Goal: Information Seeking & Learning: Learn about a topic

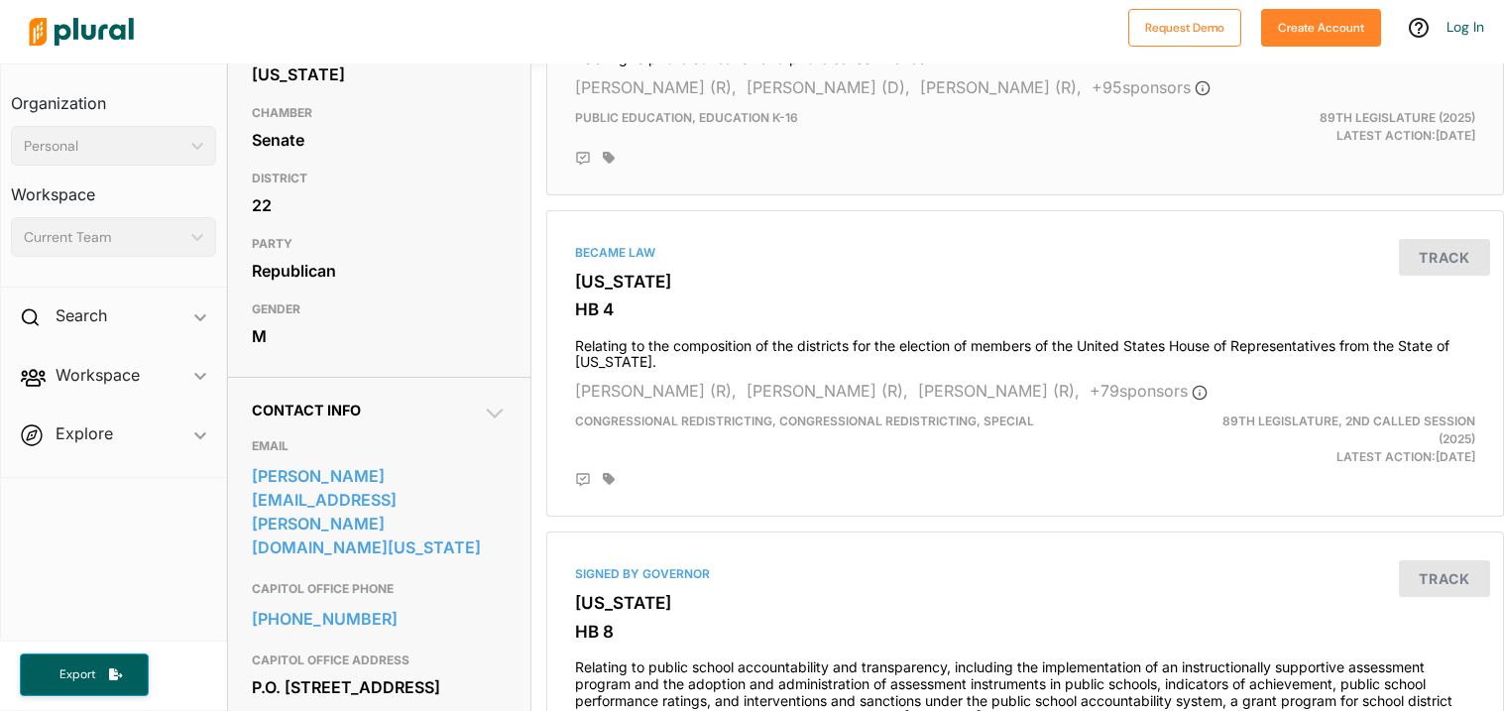
scroll to position [327, 0]
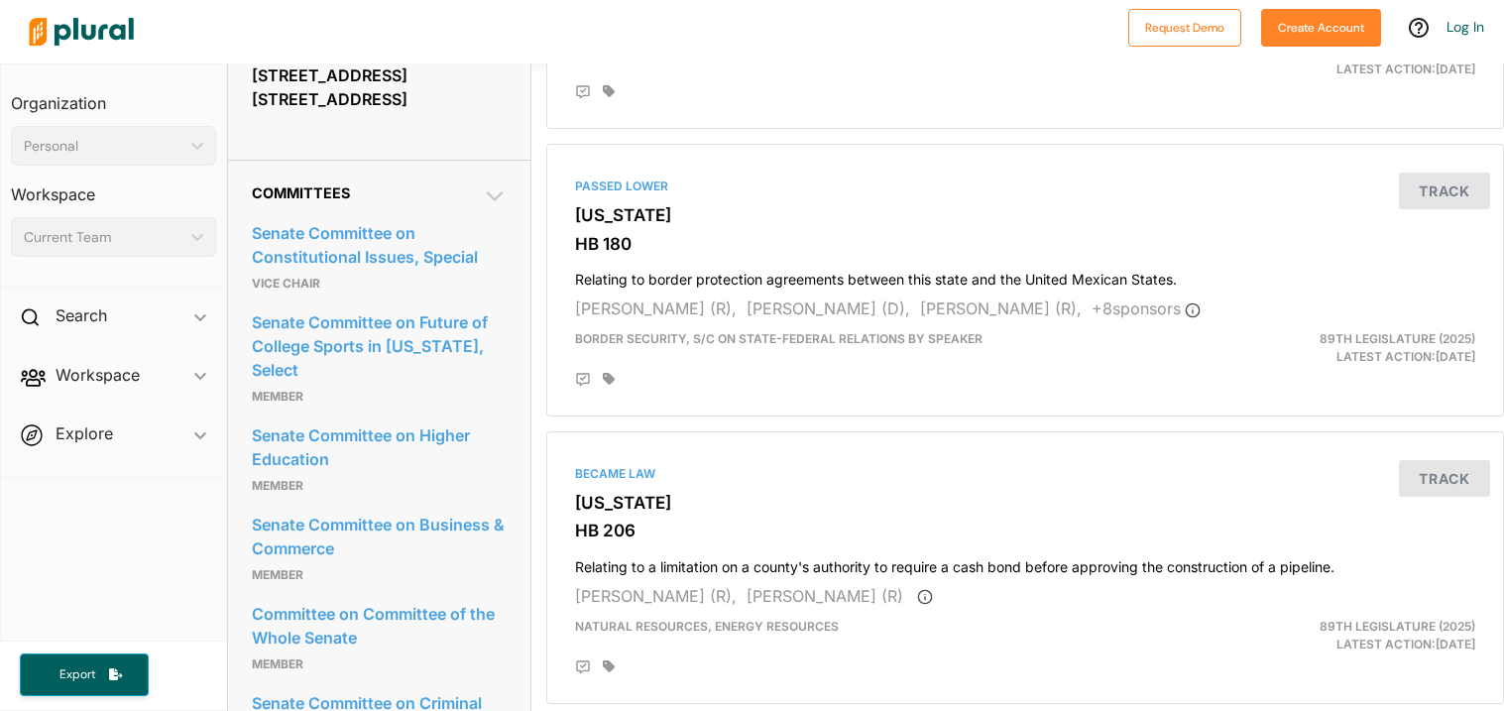
scroll to position [1357, 0]
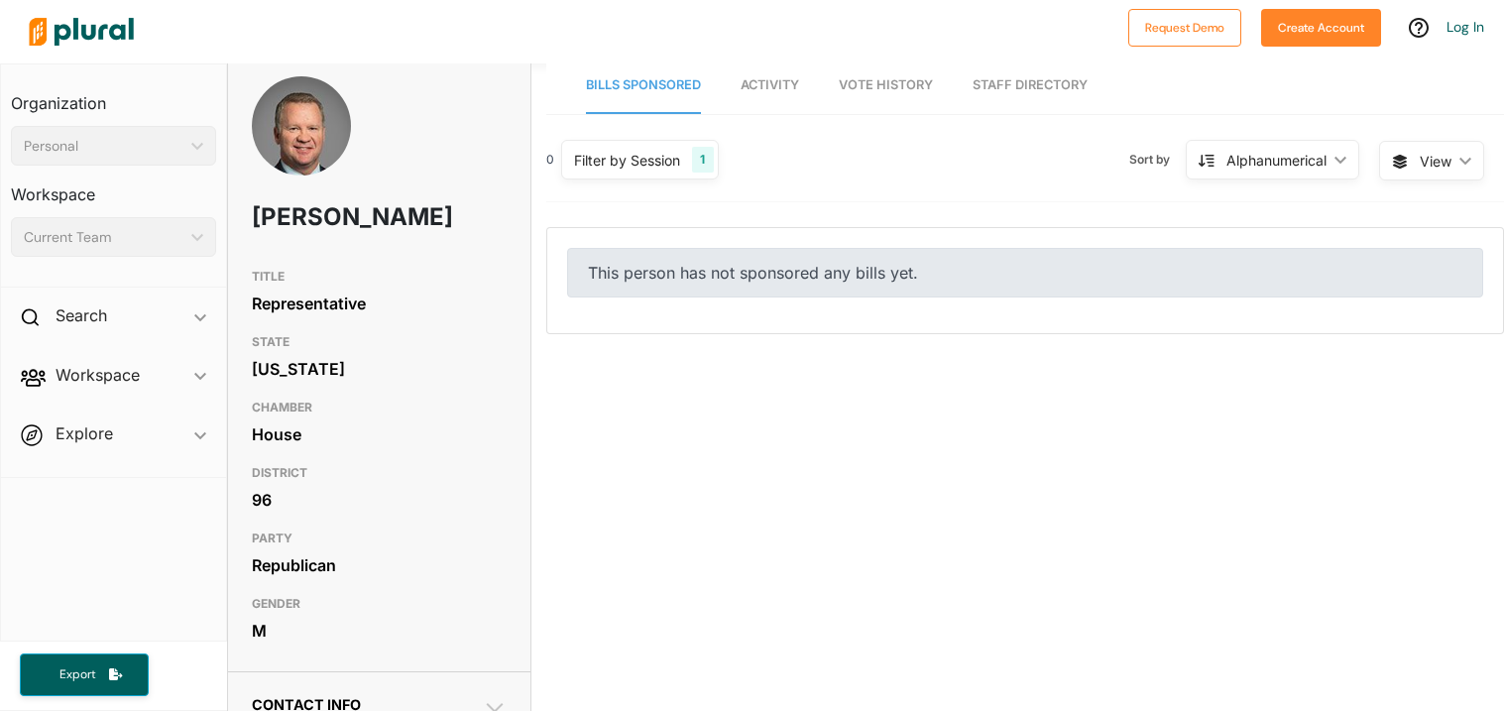
scroll to position [8, 0]
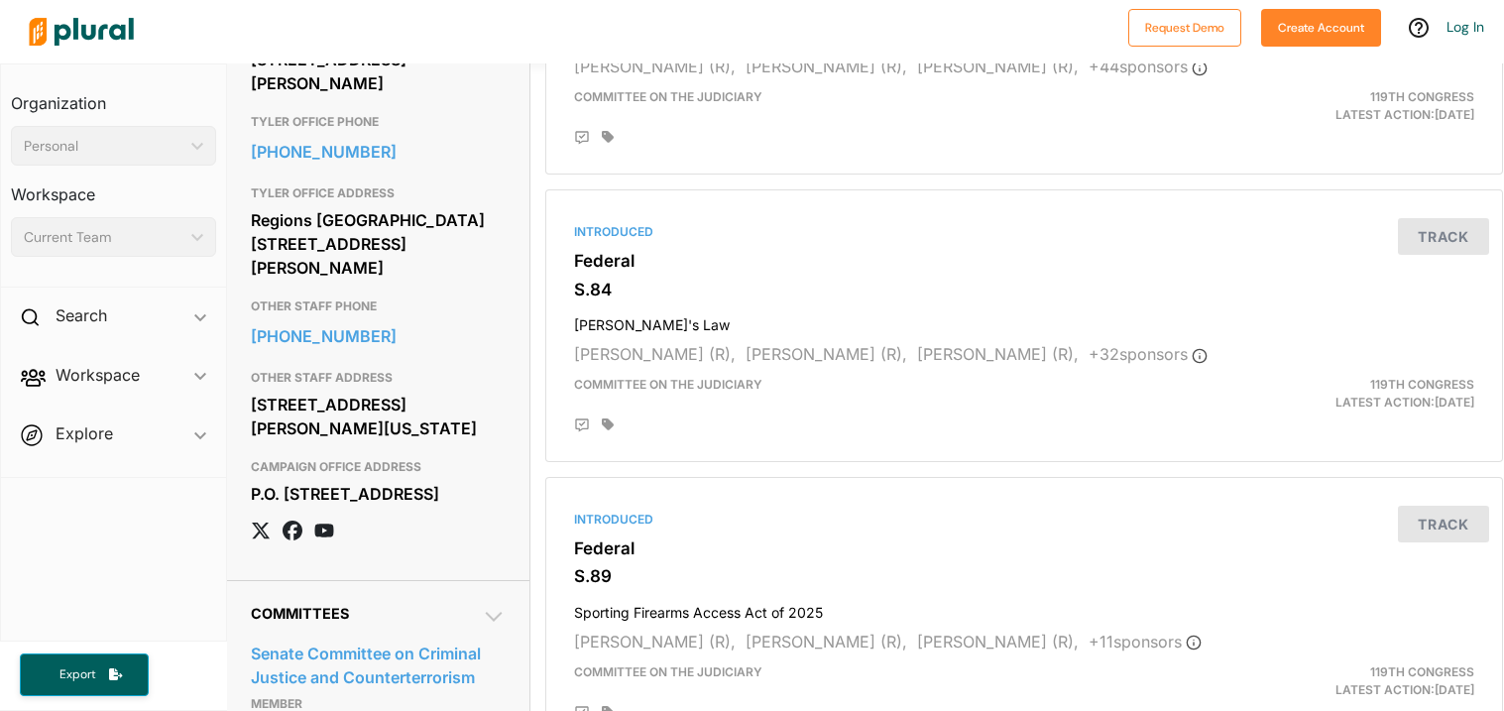
scroll to position [1783, 1]
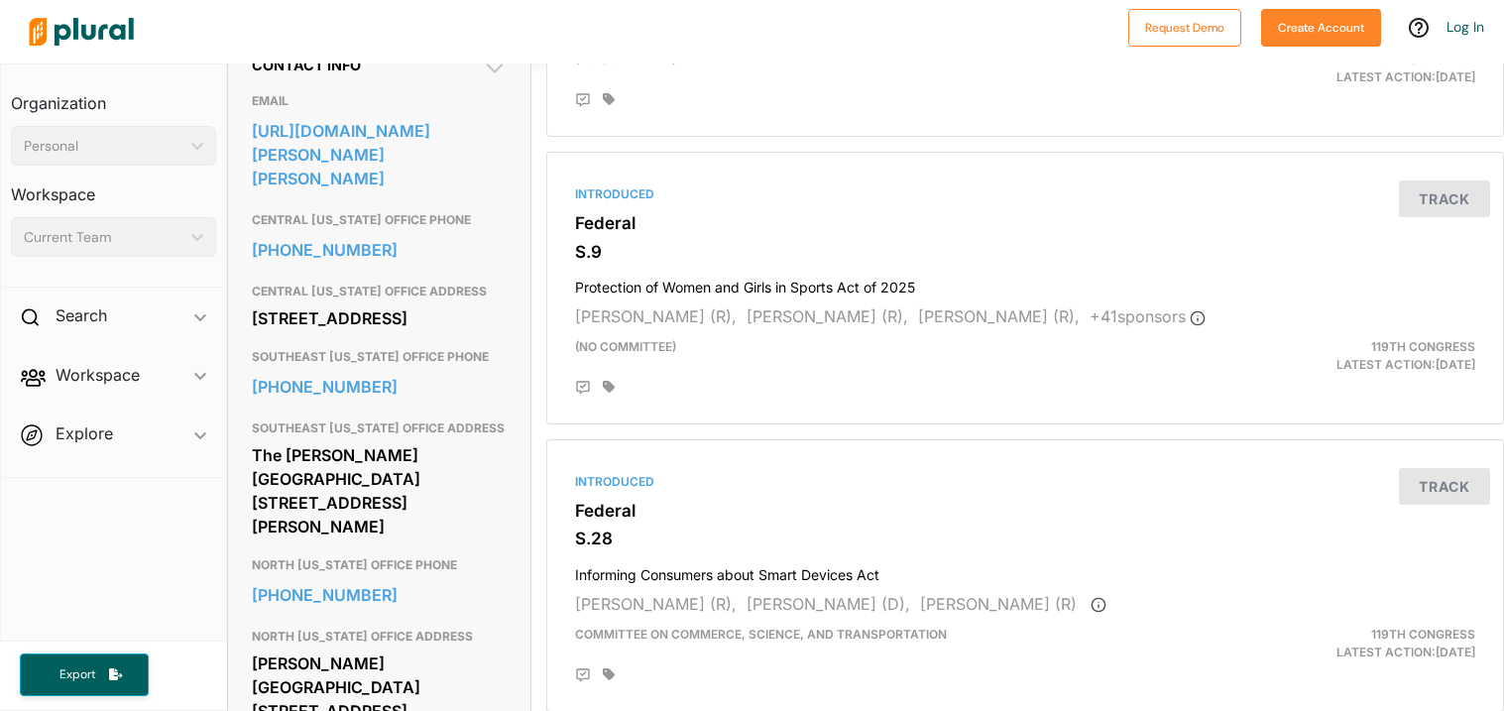
scroll to position [653, 0]
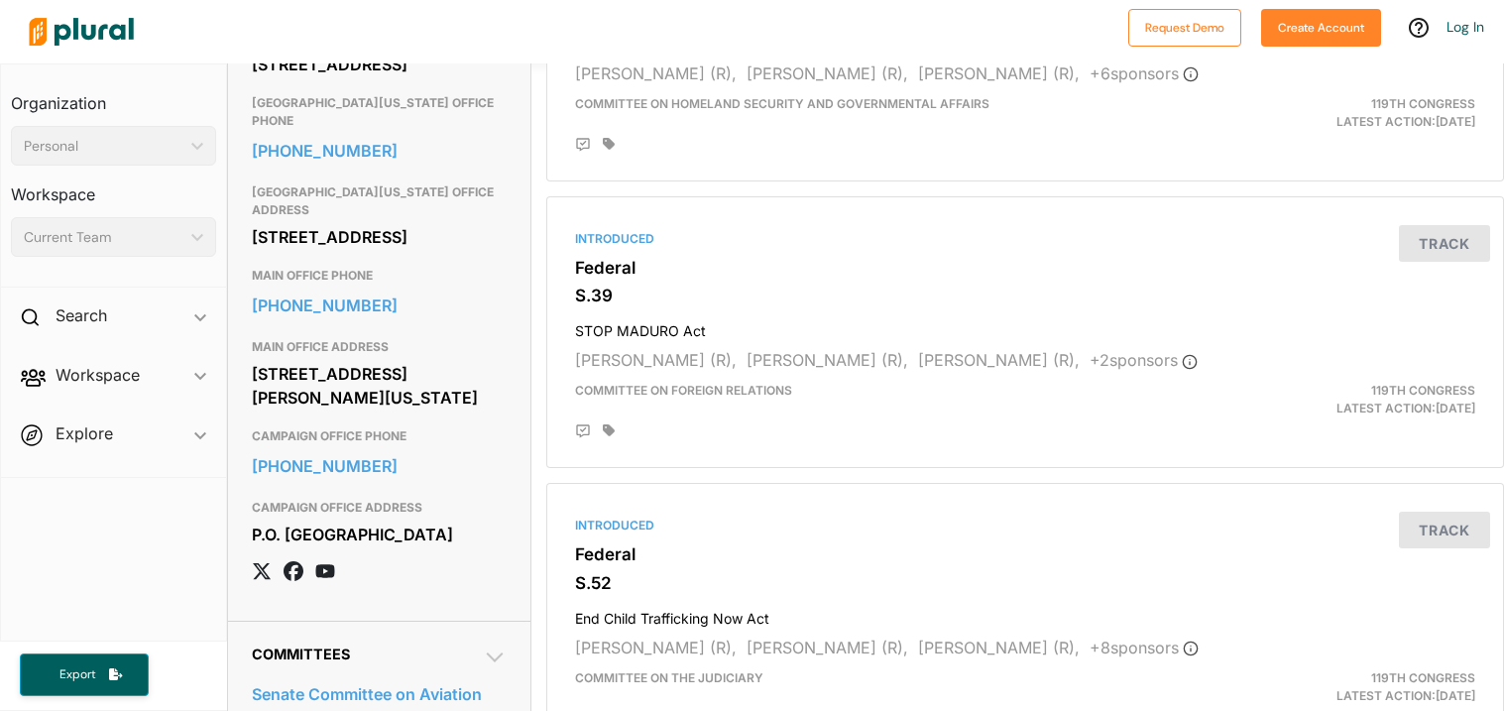
scroll to position [1757, 0]
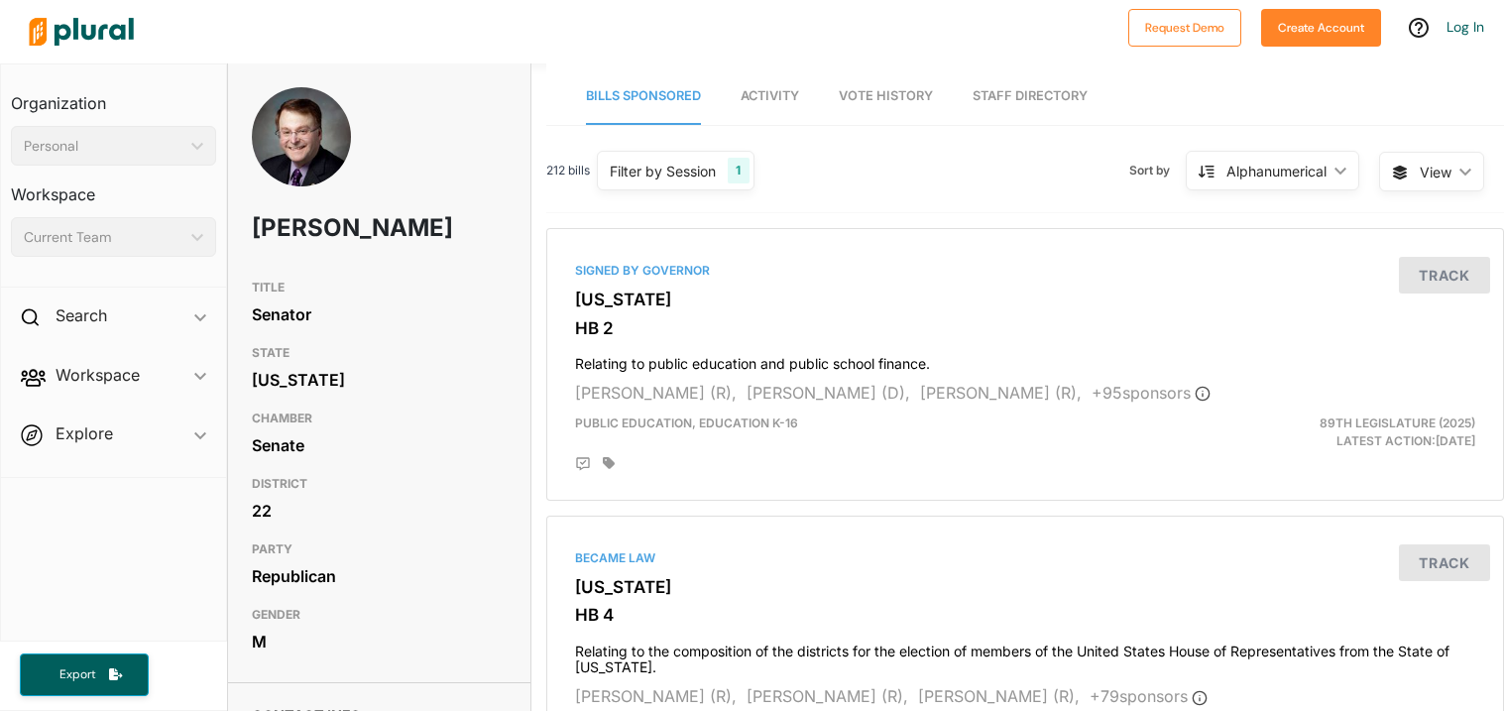
scroll to position [2472, 0]
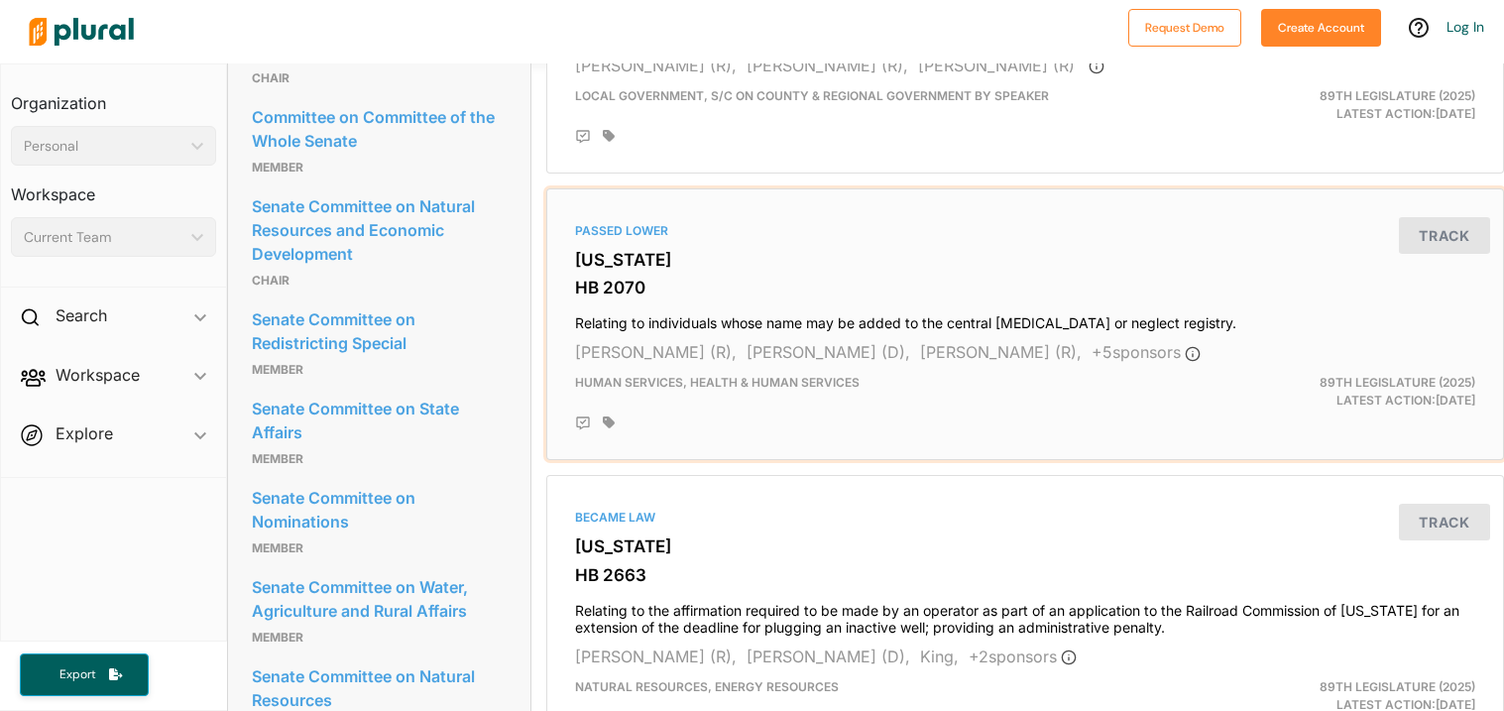
click at [882, 237] on div "Passed Lower" at bounding box center [1025, 231] width 900 height 18
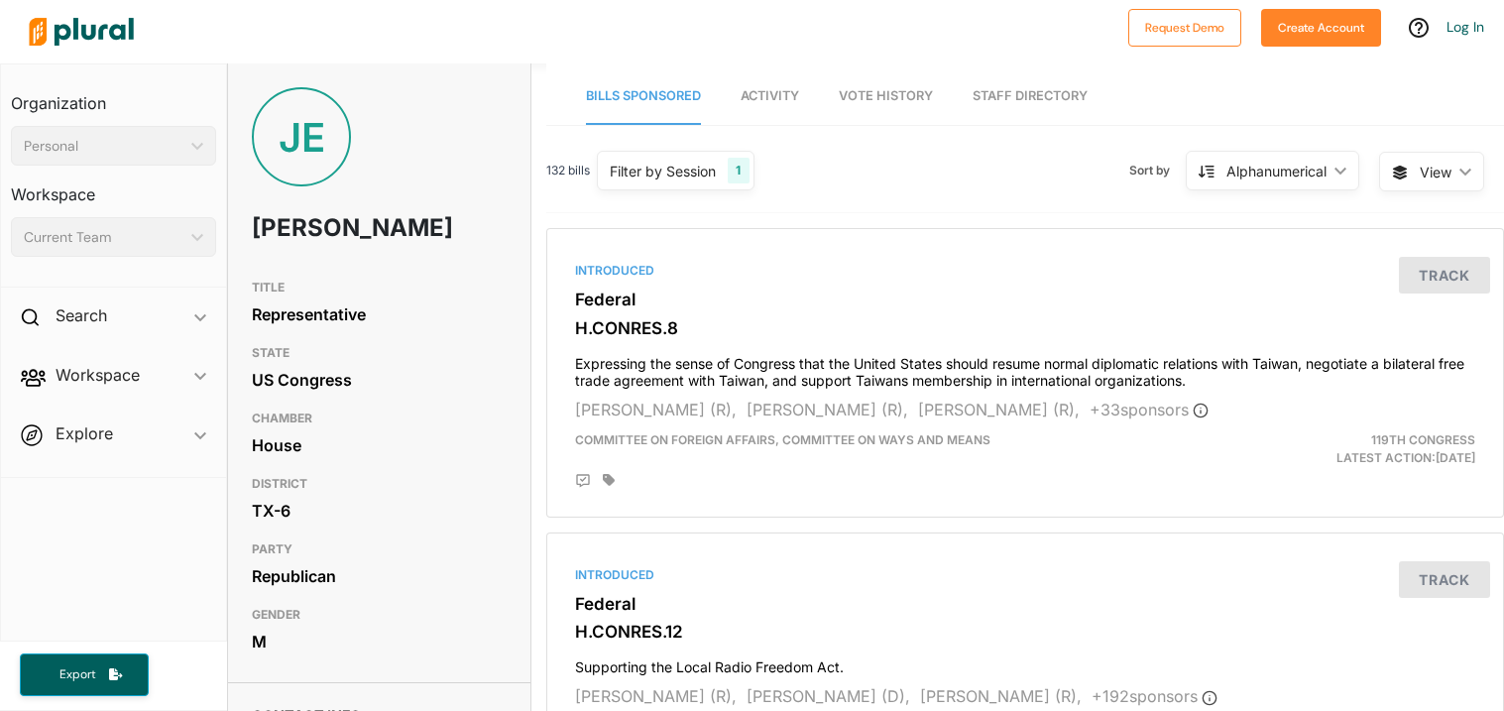
scroll to position [1993, 0]
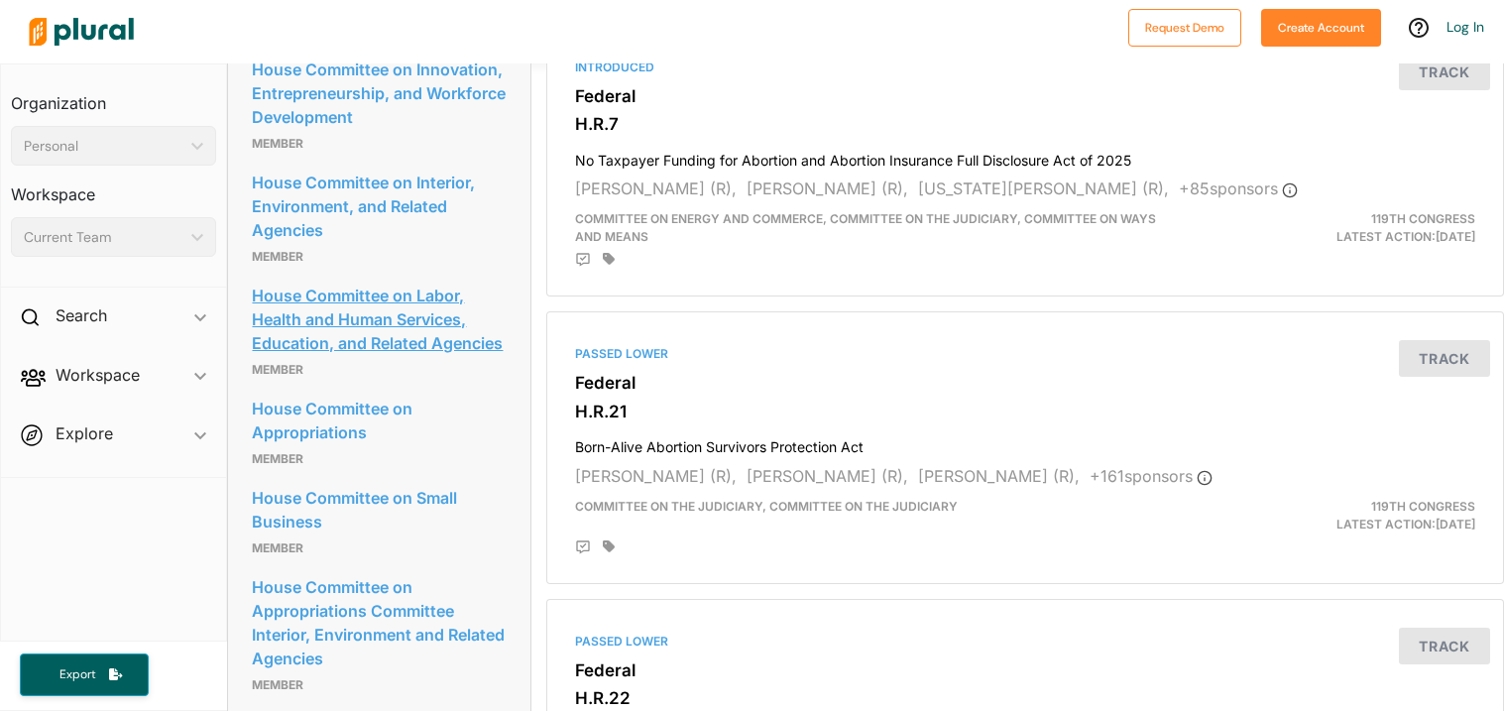
click at [333, 358] on link "House Committee on Labor, Health and Human Services, Education, and Related Age…" at bounding box center [379, 319] width 255 height 77
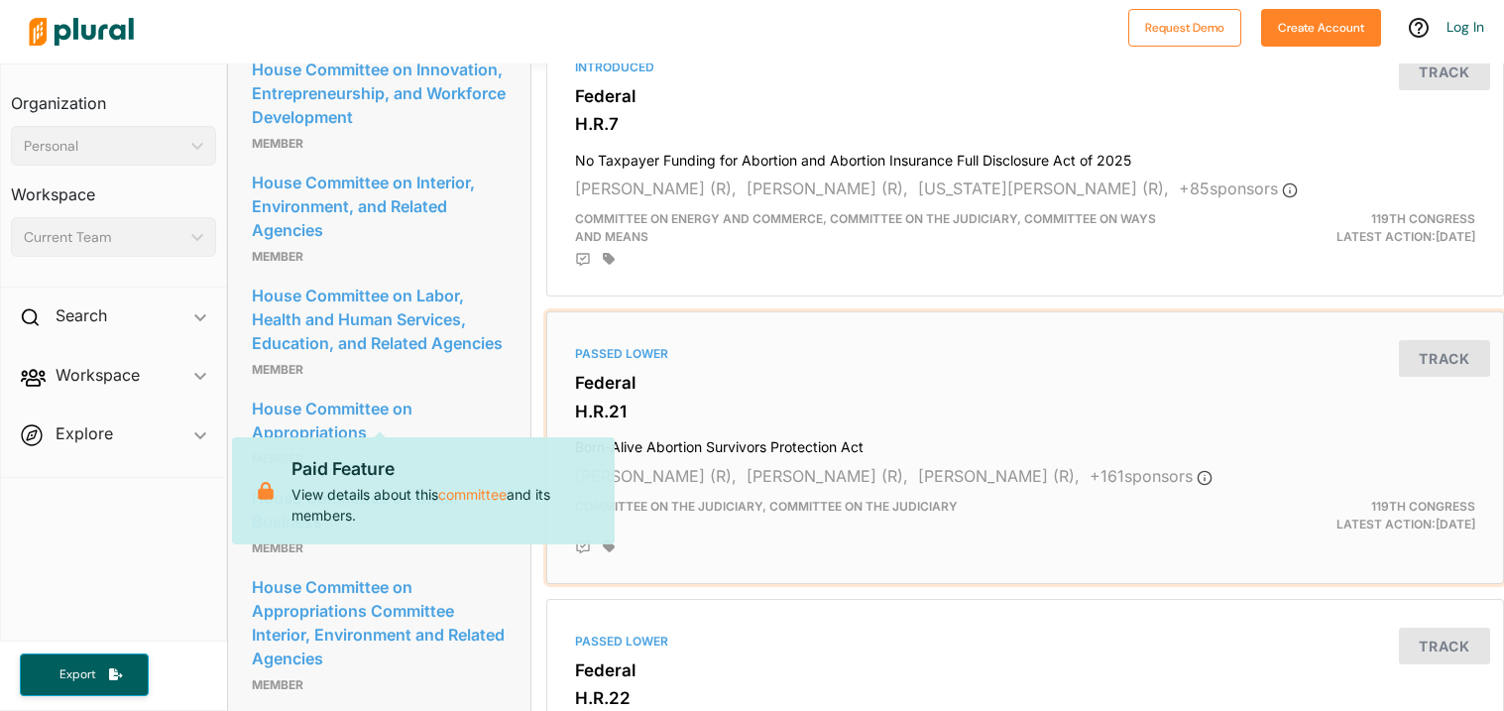
click at [921, 373] on h3 "Federal" at bounding box center [1025, 383] width 900 height 20
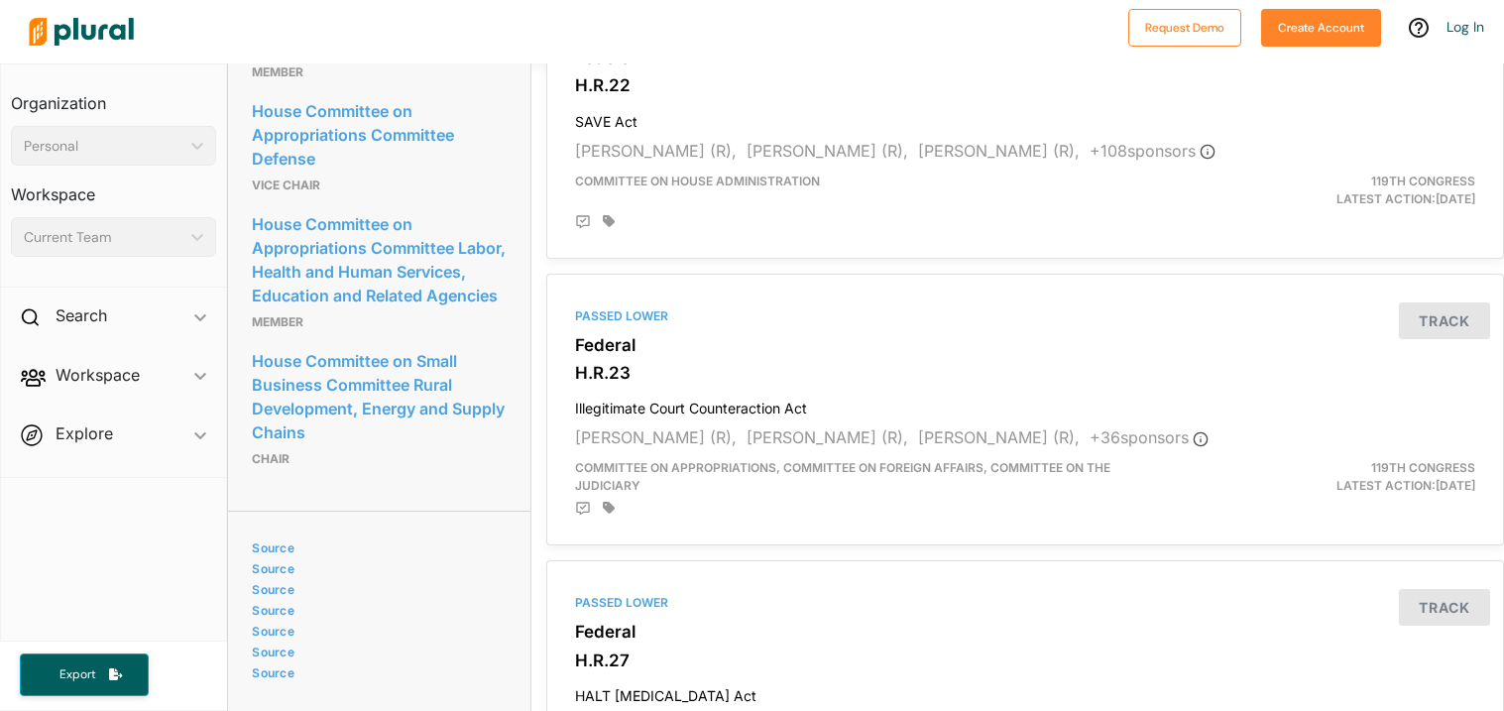
scroll to position [1993, 0]
